Goal: Information Seeking & Learning: Learn about a topic

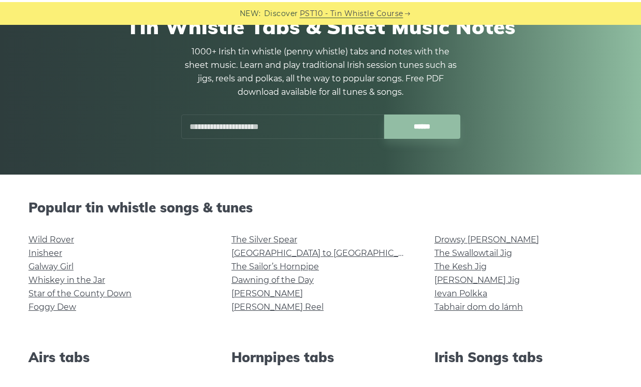
scroll to position [101, 0]
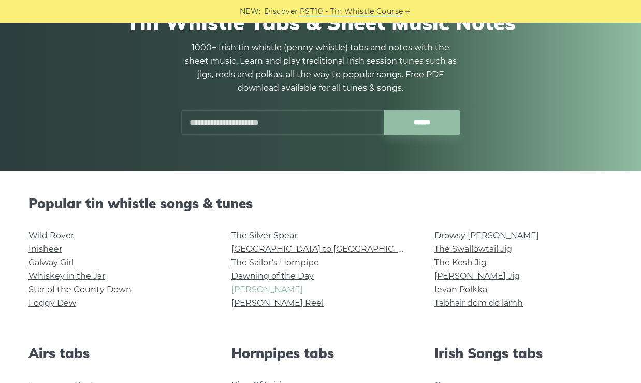
click at [247, 286] on link "Tam Lin" at bounding box center [266, 289] width 71 height 10
click at [248, 288] on link "Tam Lin" at bounding box center [266, 289] width 71 height 10
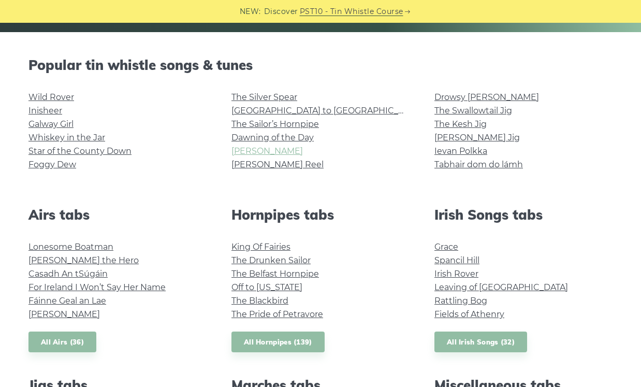
scroll to position [246, 0]
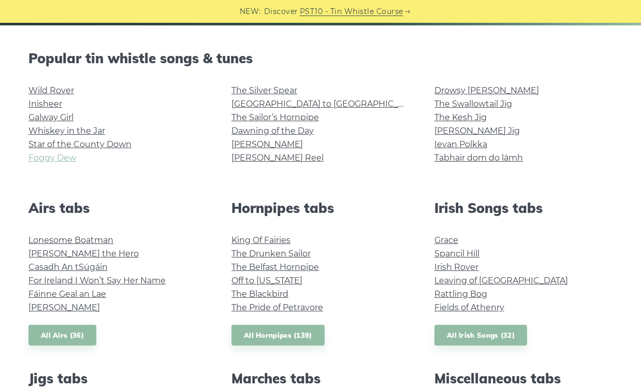
click at [70, 158] on link "Foggy Dew" at bounding box center [52, 158] width 48 height 10
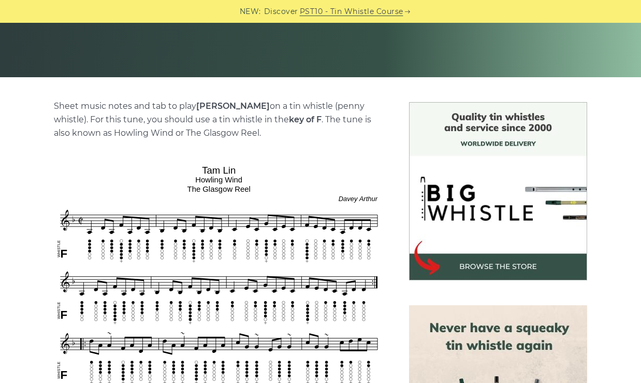
scroll to position [196, 0]
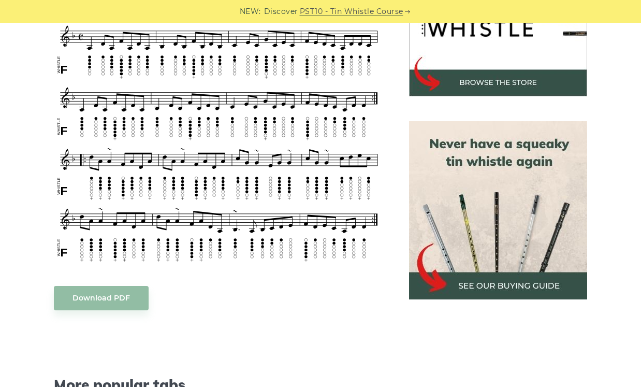
scroll to position [382, 0]
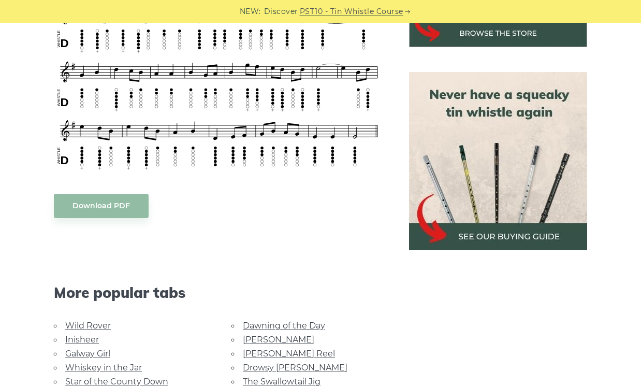
scroll to position [497, 0]
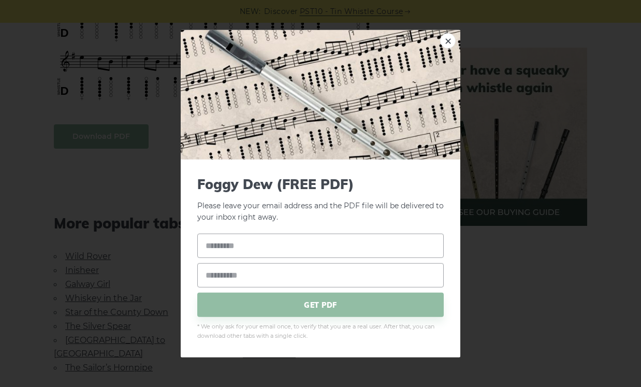
click at [91, 135] on body "NEW: Discover PST10 - Tin Whistle Course Lessons Fingering Charts Tabs & Notes …" at bounding box center [320, 299] width 641 height 1592
click at [449, 40] on link "×" at bounding box center [448, 41] width 16 height 16
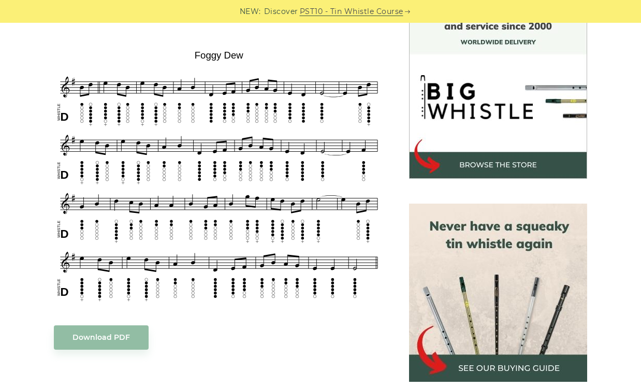
scroll to position [289, 0]
